Goal: Task Accomplishment & Management: Complete application form

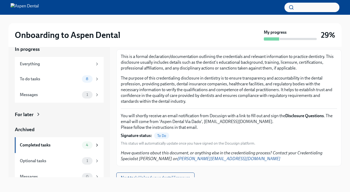
scroll to position [10, 0]
click at [145, 176] on span "Next task : Upload your dental licensure" at bounding box center [155, 178] width 69 height 5
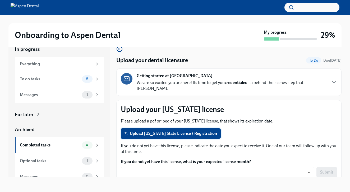
click at [151, 131] on span "Upload [US_STATE] State License / Registration" at bounding box center [170, 133] width 92 height 5
click at [0, 0] on input "Upload [US_STATE] State License / Registration" at bounding box center [0, 0] width 0 height 0
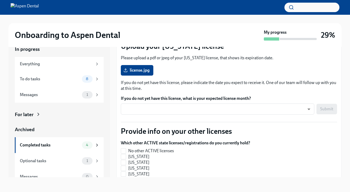
scroll to position [65, 0]
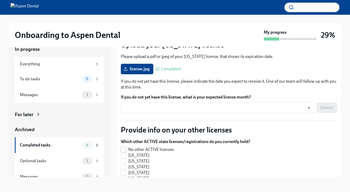
click at [157, 147] on span "No other ACTIVE licenses" at bounding box center [151, 150] width 46 height 6
click at [126, 148] on input "No other ACTIVE licenses" at bounding box center [123, 150] width 5 height 5
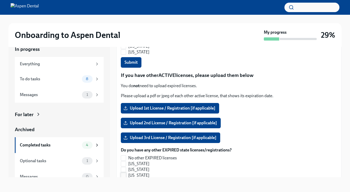
scroll to position [458, 0]
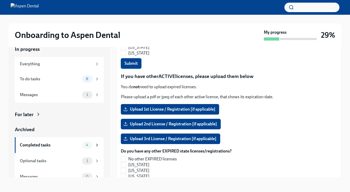
click at [137, 61] on span "Submit" at bounding box center [130, 63] width 13 height 5
checkbox input "true"
click at [124, 157] on input "No other EXPIRED licenses" at bounding box center [123, 159] width 5 height 5
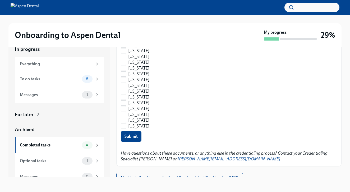
scroll to position [10, 0]
click at [139, 133] on button "Submit" at bounding box center [131, 137] width 21 height 11
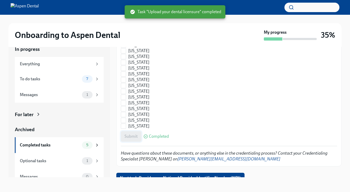
checkbox input "true"
click at [159, 176] on span "Next task : Provide your National Provider Identifier Number (NPI)" at bounding box center [180, 178] width 121 height 5
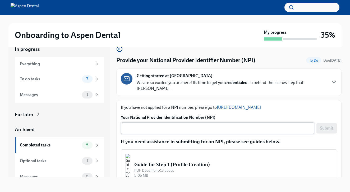
click at [187, 125] on textarea "Your National Provider Identification Number (NPI)" at bounding box center [217, 128] width 187 height 6
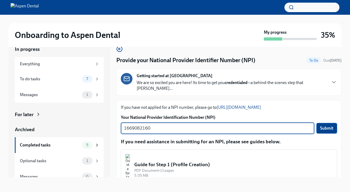
type textarea "1669082160"
click at [327, 126] on span "Submit" at bounding box center [326, 128] width 13 height 5
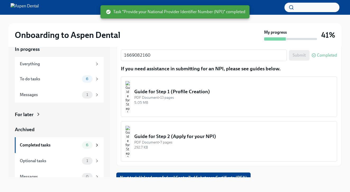
scroll to position [73, 0]
click at [181, 176] on button "Next task : Upload your federal Controlled Substance Certificate (DEA)" at bounding box center [183, 178] width 134 height 11
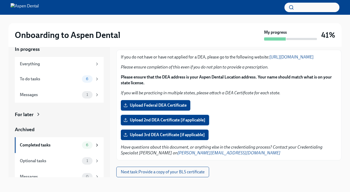
scroll to position [50, 0]
click at [136, 103] on label "Upload Federal DEA Certificate" at bounding box center [155, 105] width 69 height 11
click at [0, 0] on input "Upload Federal DEA Certificate" at bounding box center [0, 0] width 0 height 0
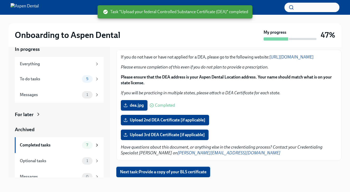
click at [190, 171] on span "Next task : Provide a copy of your BLS certificate" at bounding box center [163, 172] width 86 height 5
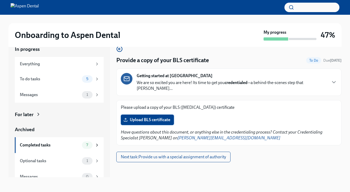
click at [158, 118] on span "Upload BLS certificate" at bounding box center [147, 120] width 46 height 5
click at [0, 0] on input "Upload BLS certificate" at bounding box center [0, 0] width 0 height 0
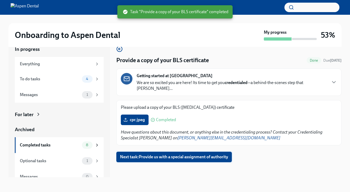
click at [194, 155] on span "Next task : Provide us with a special assignment of authority" at bounding box center [174, 157] width 108 height 5
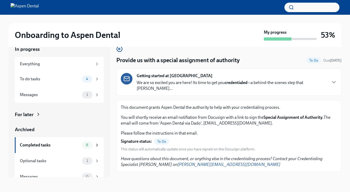
scroll to position [10, 0]
click at [56, 82] on div "To do tasks 4" at bounding box center [59, 79] width 79 height 7
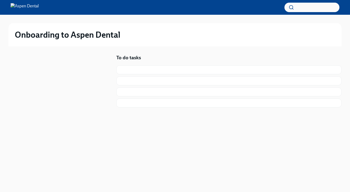
scroll to position [1, 0]
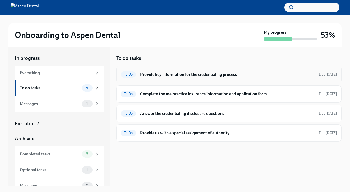
click at [219, 72] on h6 "Provide key information for the credentialing process" at bounding box center [227, 75] width 174 height 6
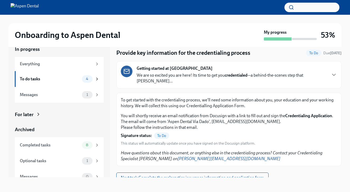
scroll to position [10, 0]
click at [46, 99] on div "Messages 1" at bounding box center [59, 95] width 89 height 16
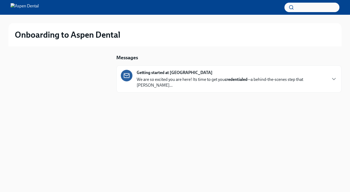
scroll to position [1, 0]
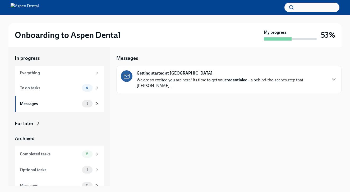
click at [189, 77] on p "We are so excited you are here! Its time to get you credentialed —a behind-the-…" at bounding box center [232, 83] width 190 height 12
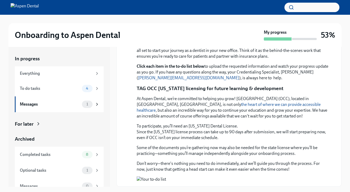
scroll to position [0, 0]
